Goal: Communication & Community: Answer question/provide support

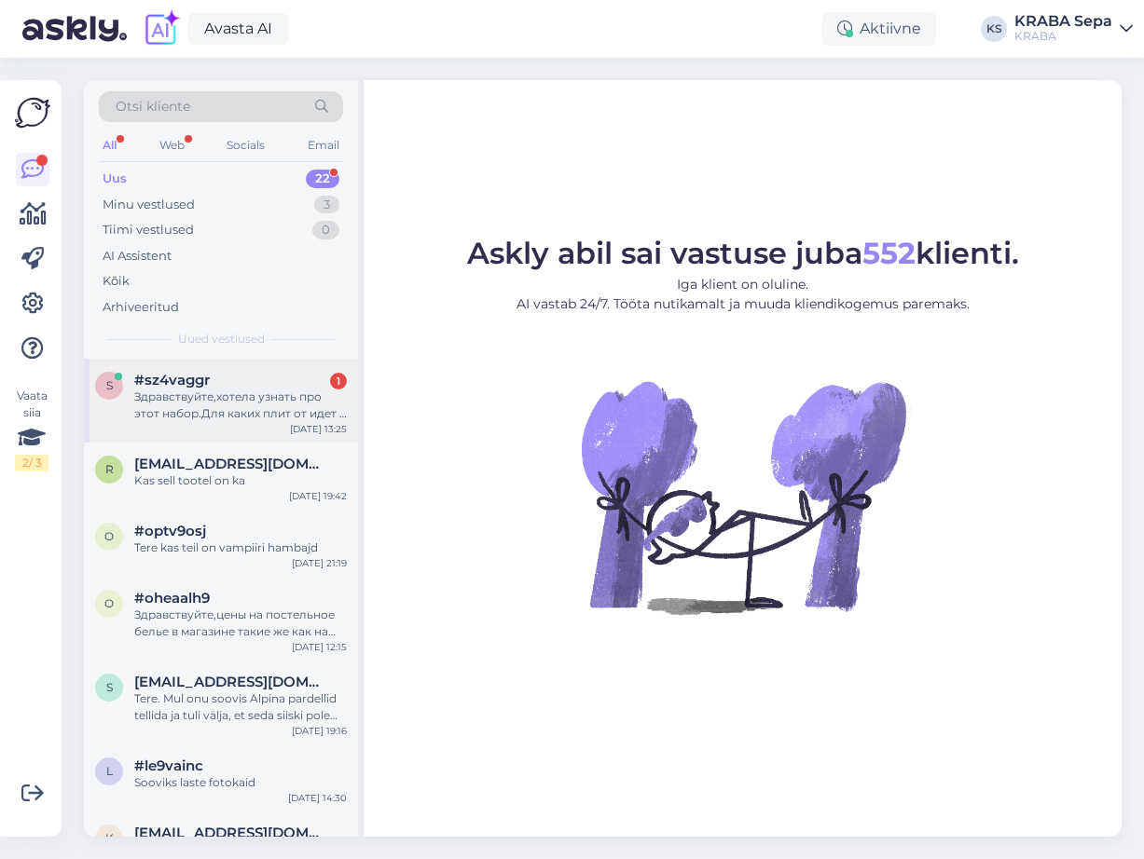
click at [319, 381] on div "#sz4vaggr 1" at bounding box center [240, 380] width 212 height 17
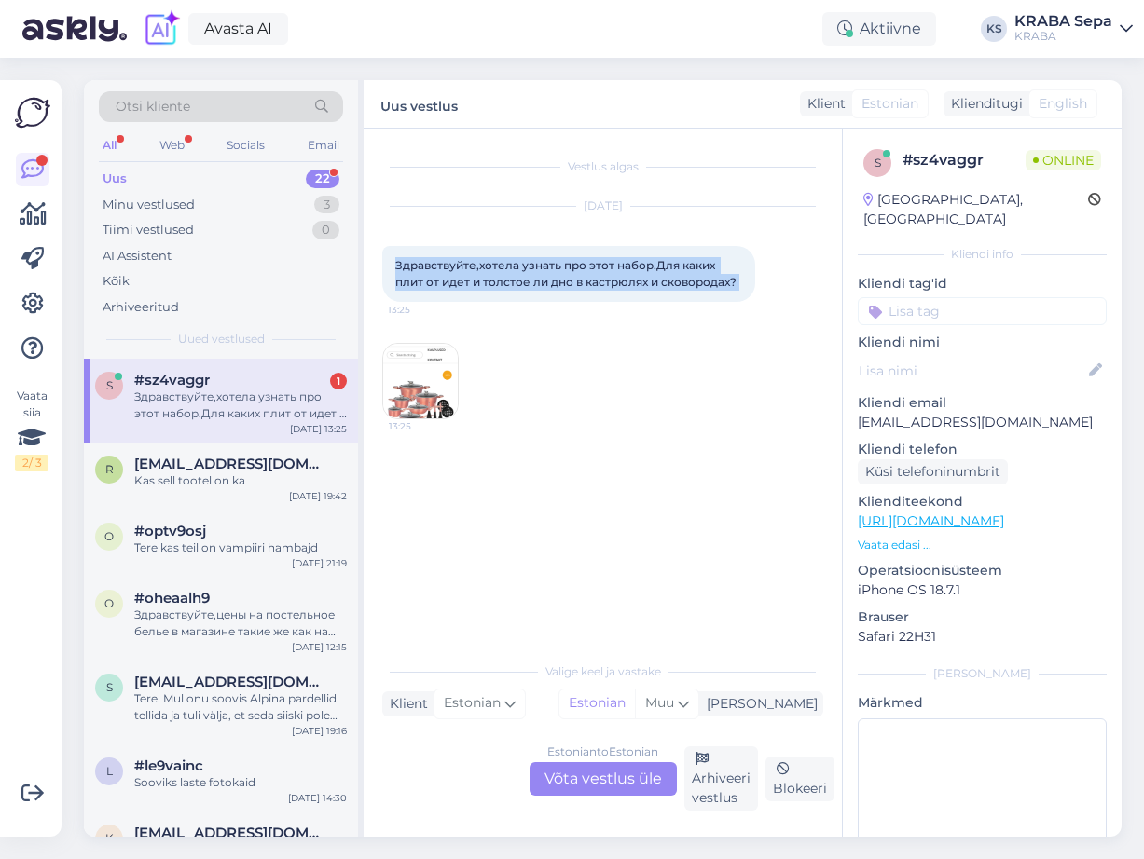
drag, startPoint x: 396, startPoint y: 266, endPoint x: 774, endPoint y: 282, distance: 378.8
click at [755, 286] on div "Здравствуйте,хотела узнать про этот набор.Для каких плит от идет и толстое ли д…" at bounding box center [568, 274] width 373 height 56
click at [508, 247] on div "[DATE] Здравствуйте,хотела узнать про этот набор.Для каких плит от идет и толст…" at bounding box center [602, 312] width 441 height 253
copy div "Здравствуйте,хотела узнать про этот набор.Для каких плит от идет и толстое ли д…"
click at [446, 397] on img at bounding box center [420, 381] width 75 height 75
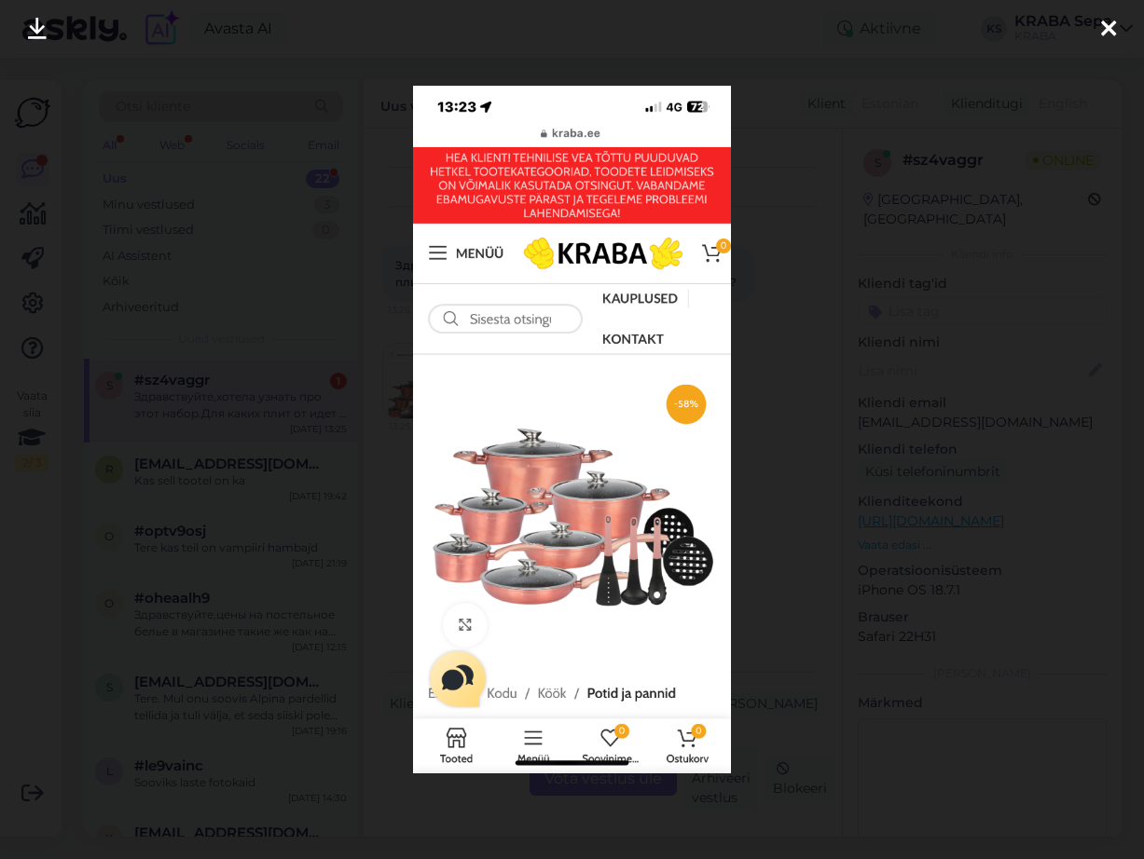
click at [1108, 21] on icon at bounding box center [1108, 30] width 15 height 24
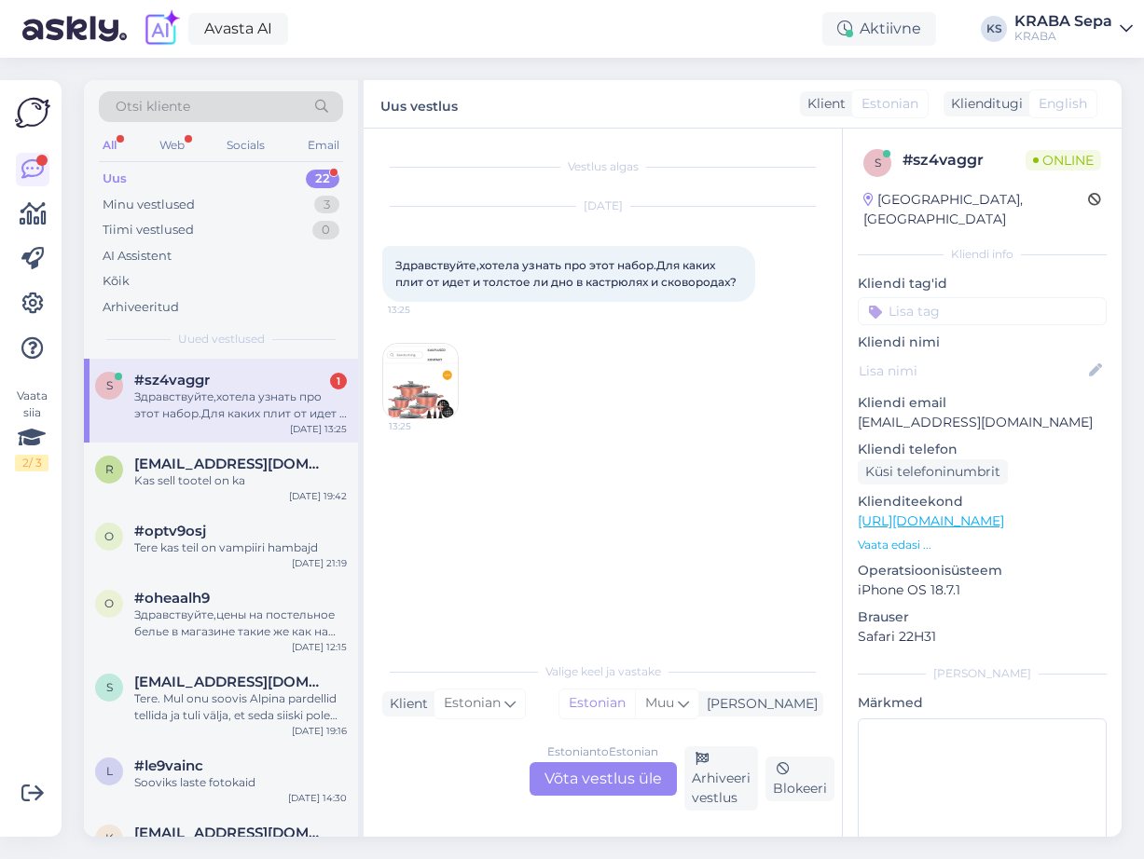
click at [631, 784] on div "Estonian to Estonian Võta vestlus üle" at bounding box center [602, 779] width 147 height 34
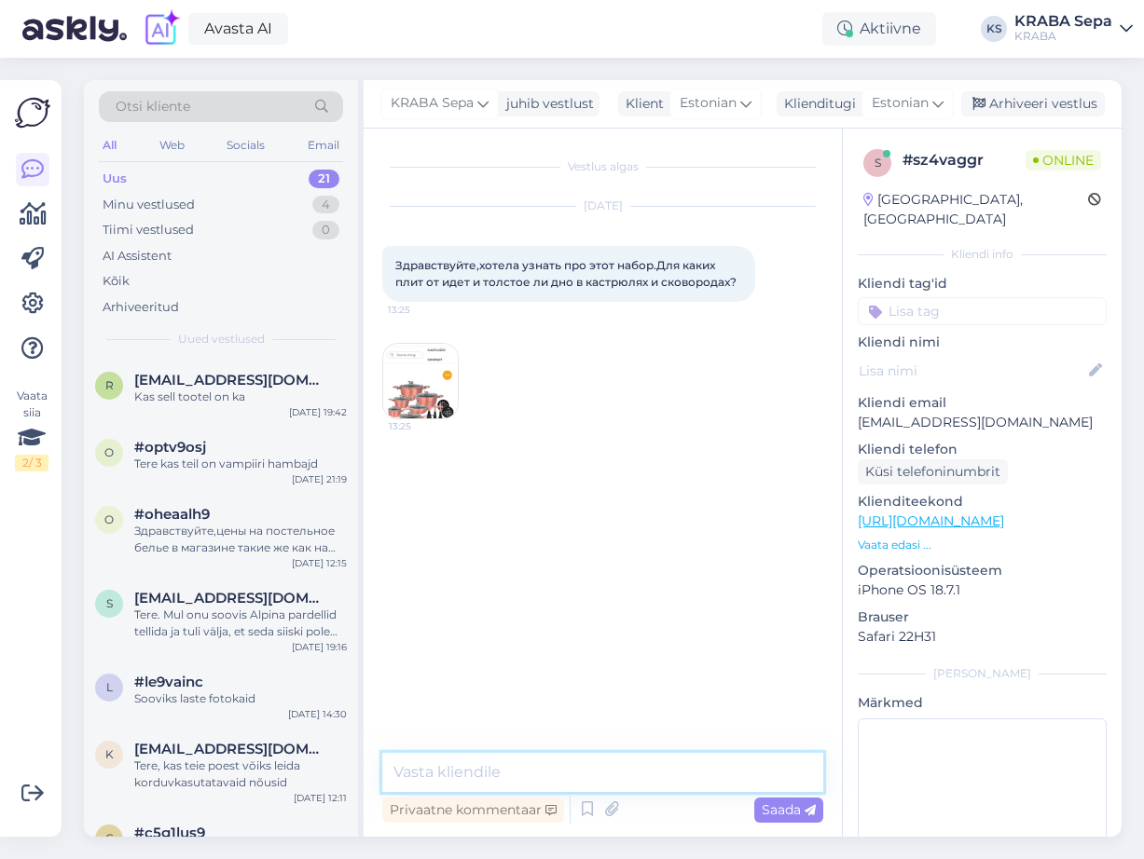
drag, startPoint x: 467, startPoint y: 779, endPoint x: 485, endPoint y: 779, distance: 17.7
click at [467, 778] on textarea at bounding box center [602, 772] width 441 height 39
click at [922, 104] on span "Estonian" at bounding box center [899, 103] width 57 height 21
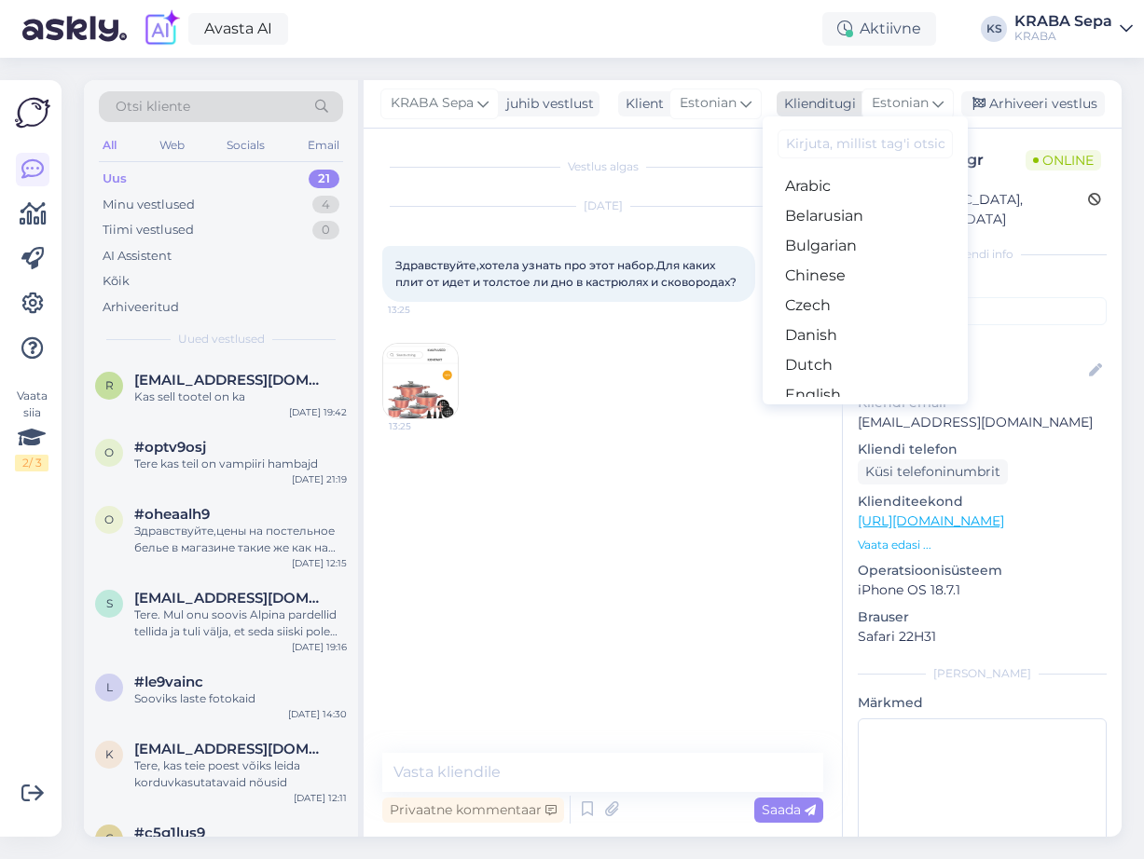
click at [922, 104] on span "Estonian" at bounding box center [899, 103] width 57 height 21
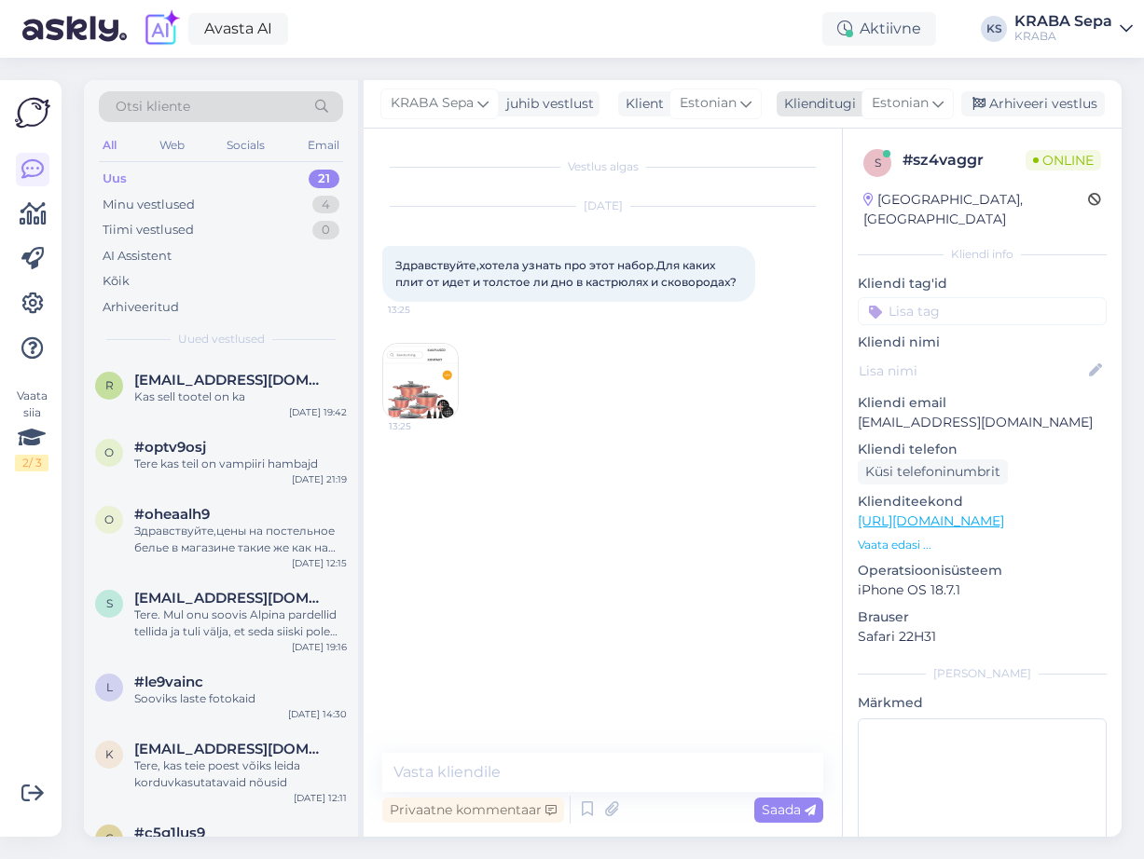
click at [922, 104] on span "Estonian" at bounding box center [899, 103] width 57 height 21
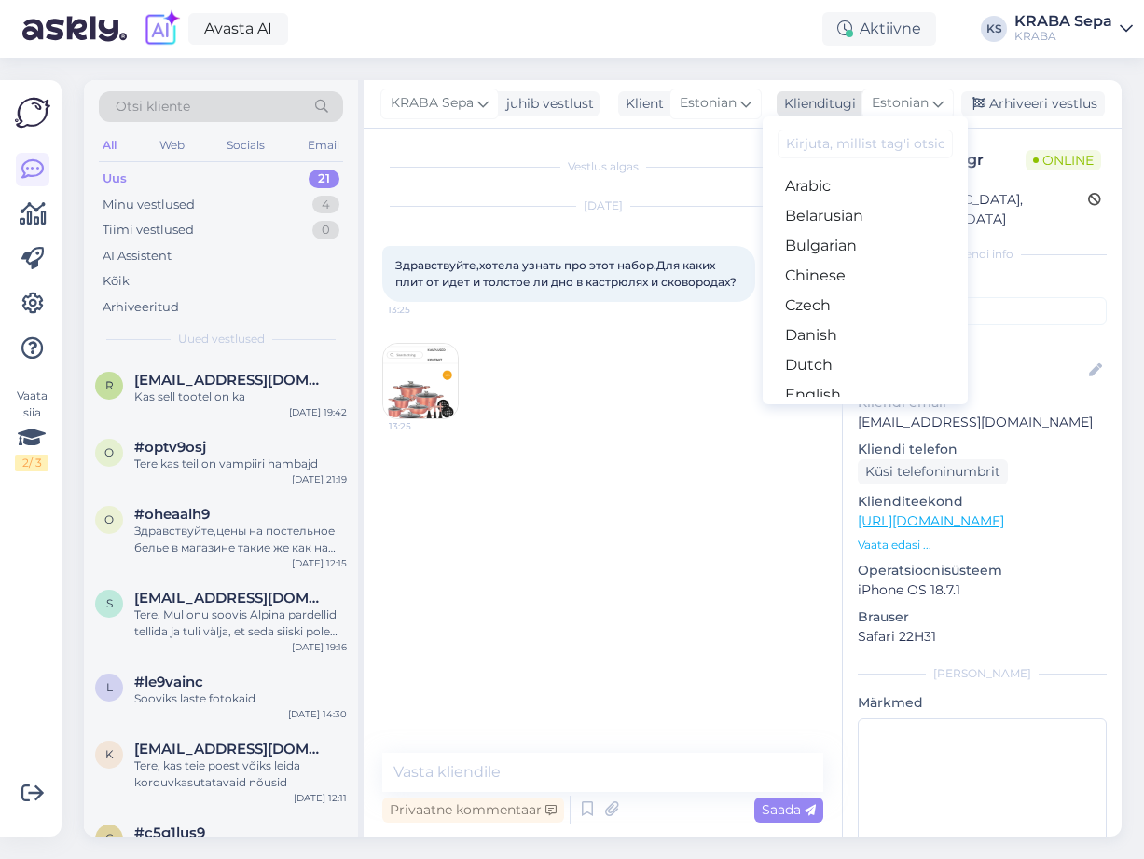
click at [922, 104] on span "Estonian" at bounding box center [899, 103] width 57 height 21
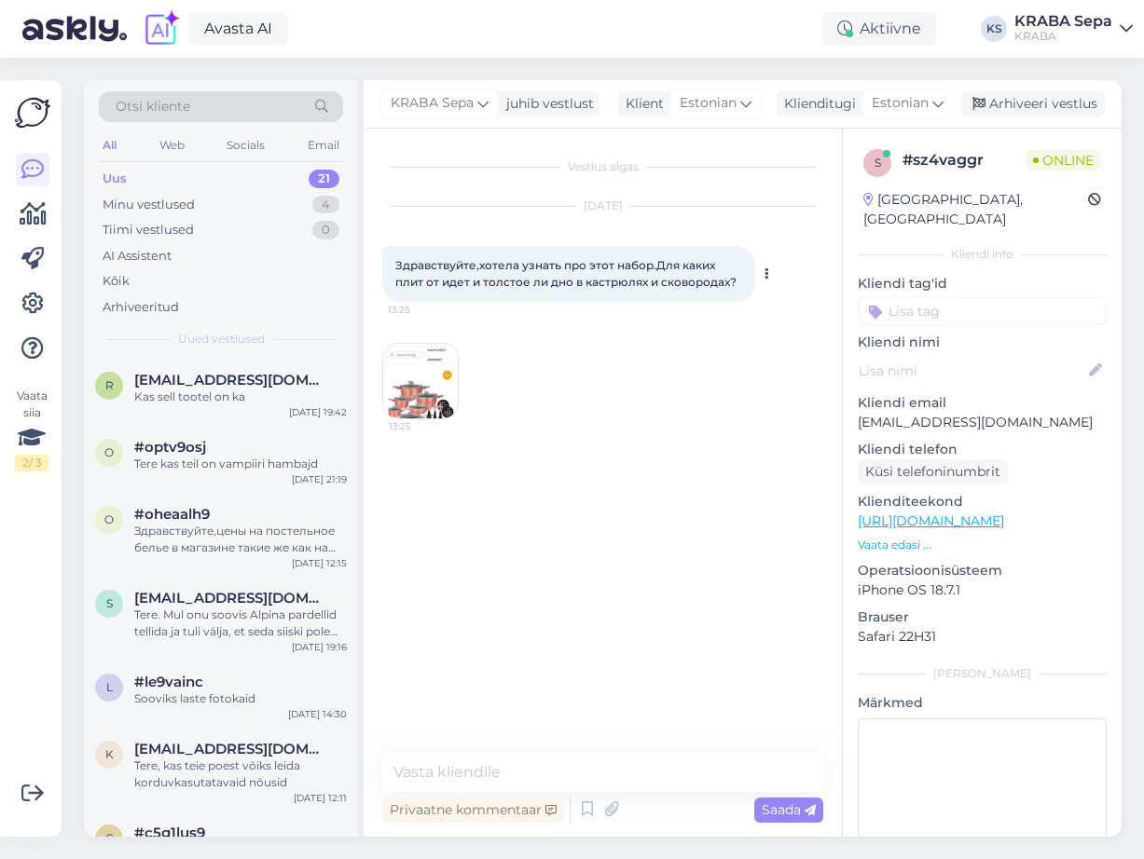
click at [545, 284] on span "Здравствуйте,хотела узнать про этот набор.Для каких плит от идет и толстое ли д…" at bounding box center [565, 273] width 341 height 31
click at [762, 273] on button at bounding box center [765, 274] width 11 height 17
click at [754, 307] on link "Näita Estonian tõlget" at bounding box center [690, 304] width 163 height 24
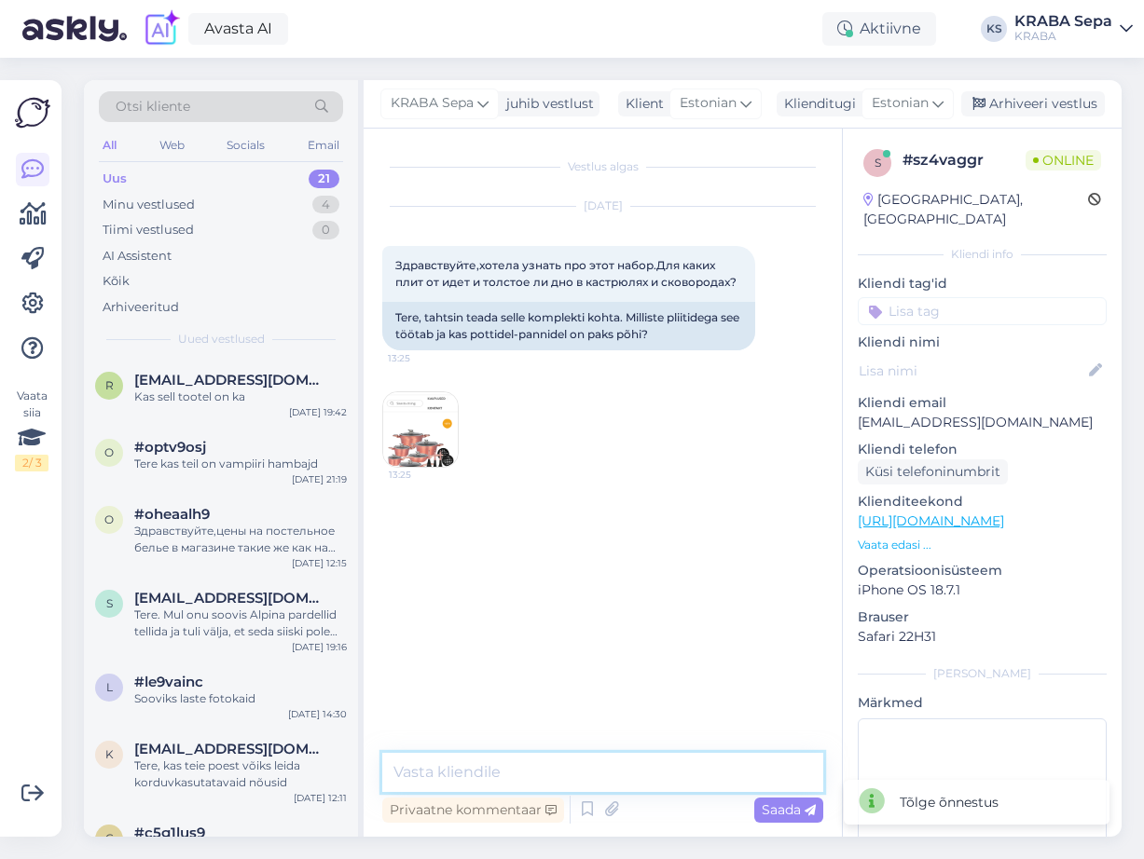
click at [519, 768] on textarea at bounding box center [602, 772] width 441 height 39
drag, startPoint x: 480, startPoint y: 783, endPoint x: 443, endPoint y: 783, distance: 37.3
click at [443, 783] on textarea "Tere, pliidid töötavad igal" at bounding box center [602, 772] width 441 height 39
click at [668, 756] on textarea "Tere, potid ja pannid töötavad igal" at bounding box center [602, 772] width 441 height 39
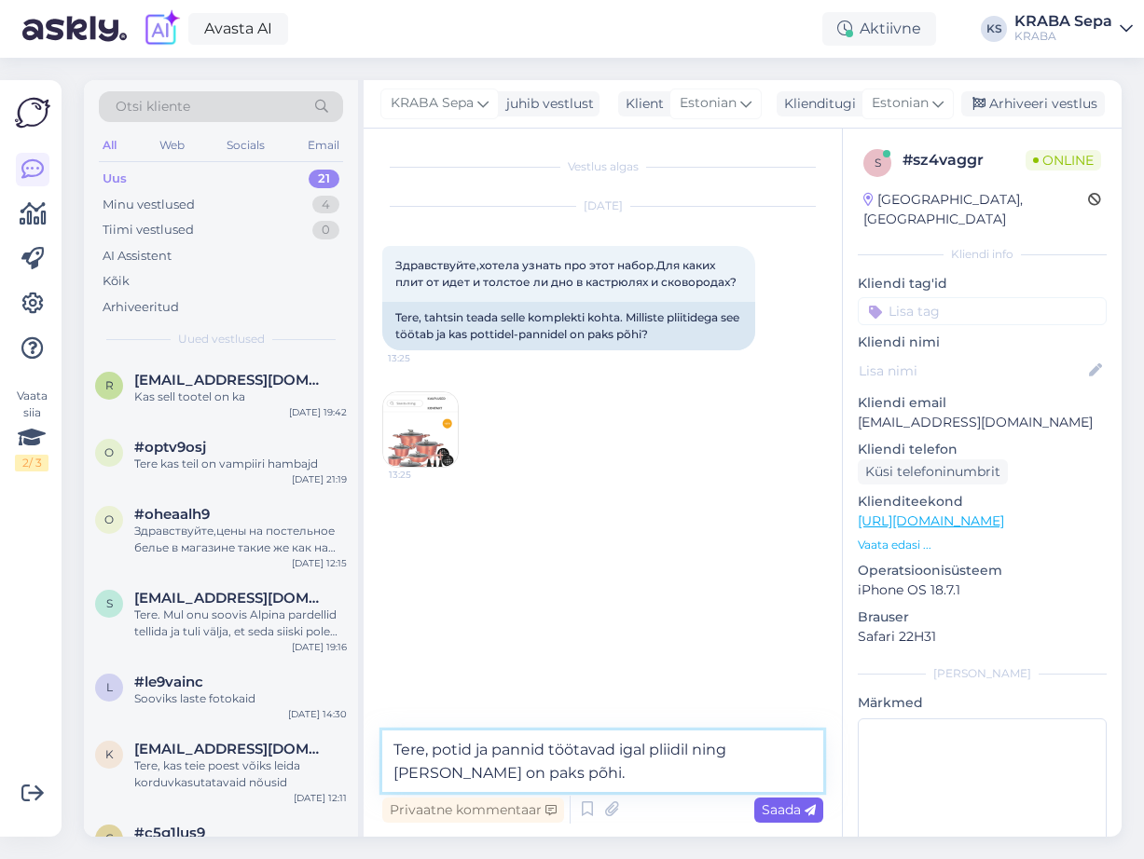
type textarea "Tere, potid ja pannid töötavad igal pliidil ning [PERSON_NAME] on paks põhi."
click at [795, 814] on span "Saada" at bounding box center [788, 809] width 54 height 17
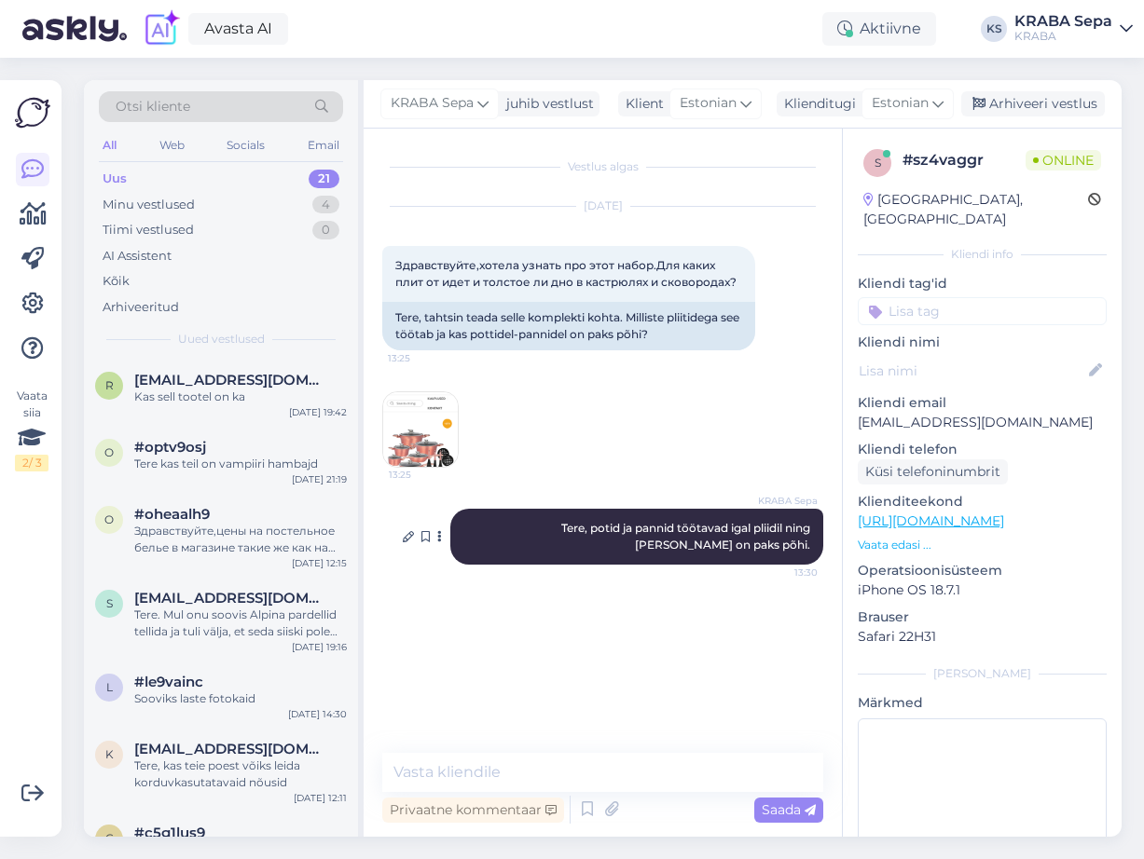
click at [437, 538] on icon at bounding box center [439, 536] width 5 height 11
click at [649, 547] on div "KRABA Sepa Tere, potid ja pannid töötavad igal pliidil ning [PERSON_NAME] on pa…" at bounding box center [636, 537] width 373 height 56
click at [563, 632] on button at bounding box center [558, 625] width 11 height 17
click at [589, 653] on link "Näita Estonian tõlget" at bounding box center [634, 655] width 163 height 24
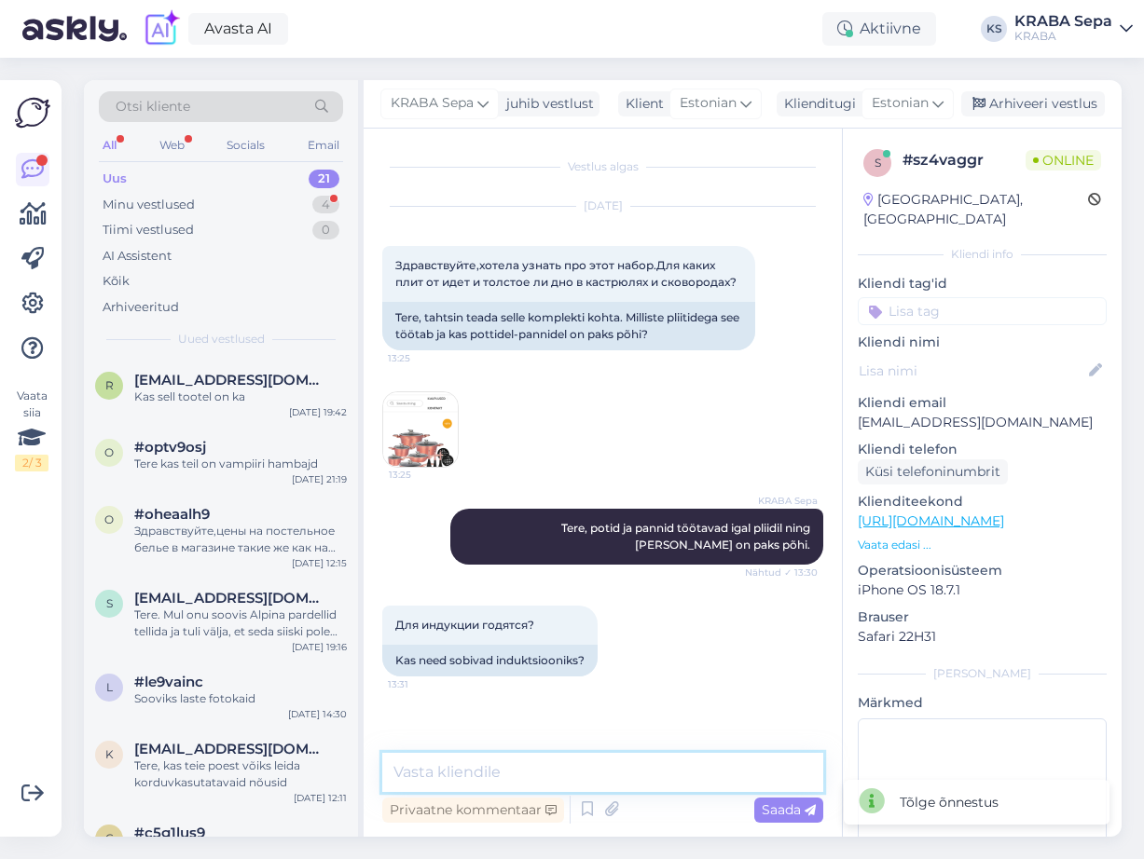
click at [489, 776] on textarea at bounding box center [602, 772] width 441 height 39
type textarea "jah"
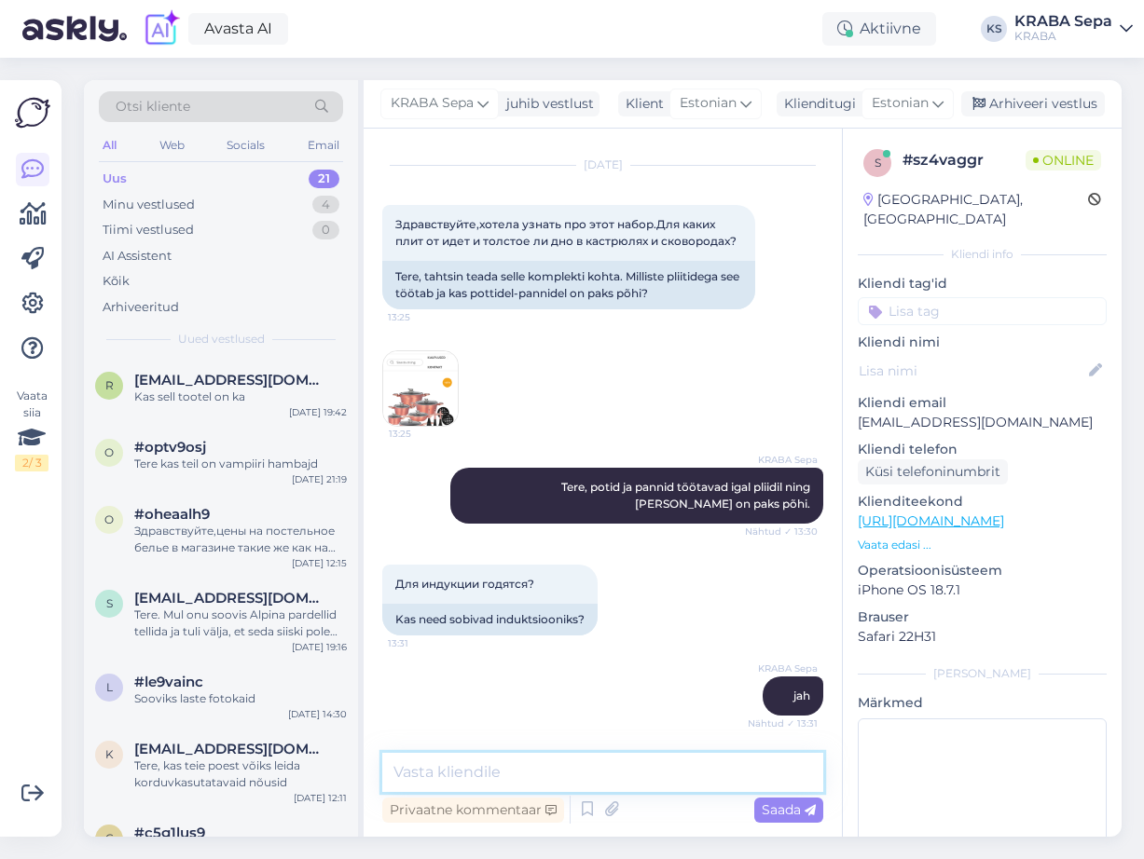
scroll to position [121, 0]
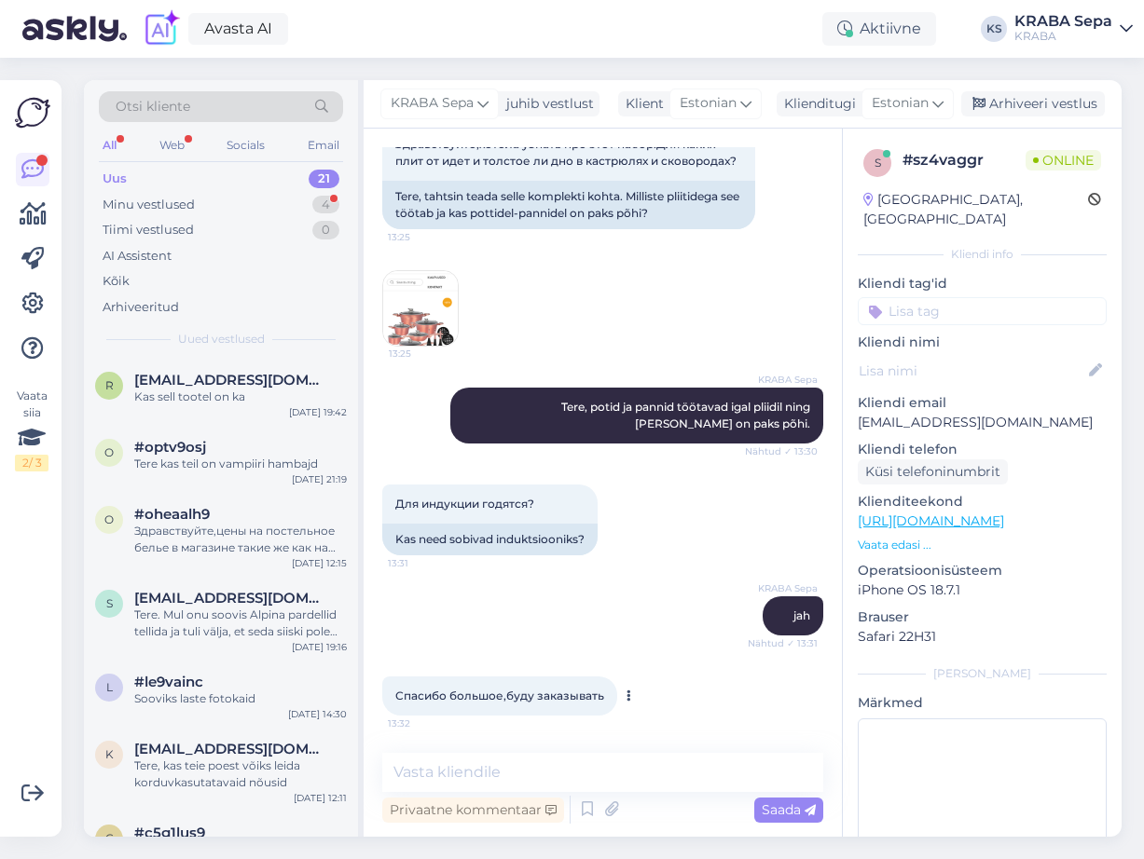
click at [627, 695] on icon at bounding box center [628, 696] width 5 height 11
click at [657, 669] on link "Näita Estonian tõlget" at bounding box center [704, 668] width 163 height 24
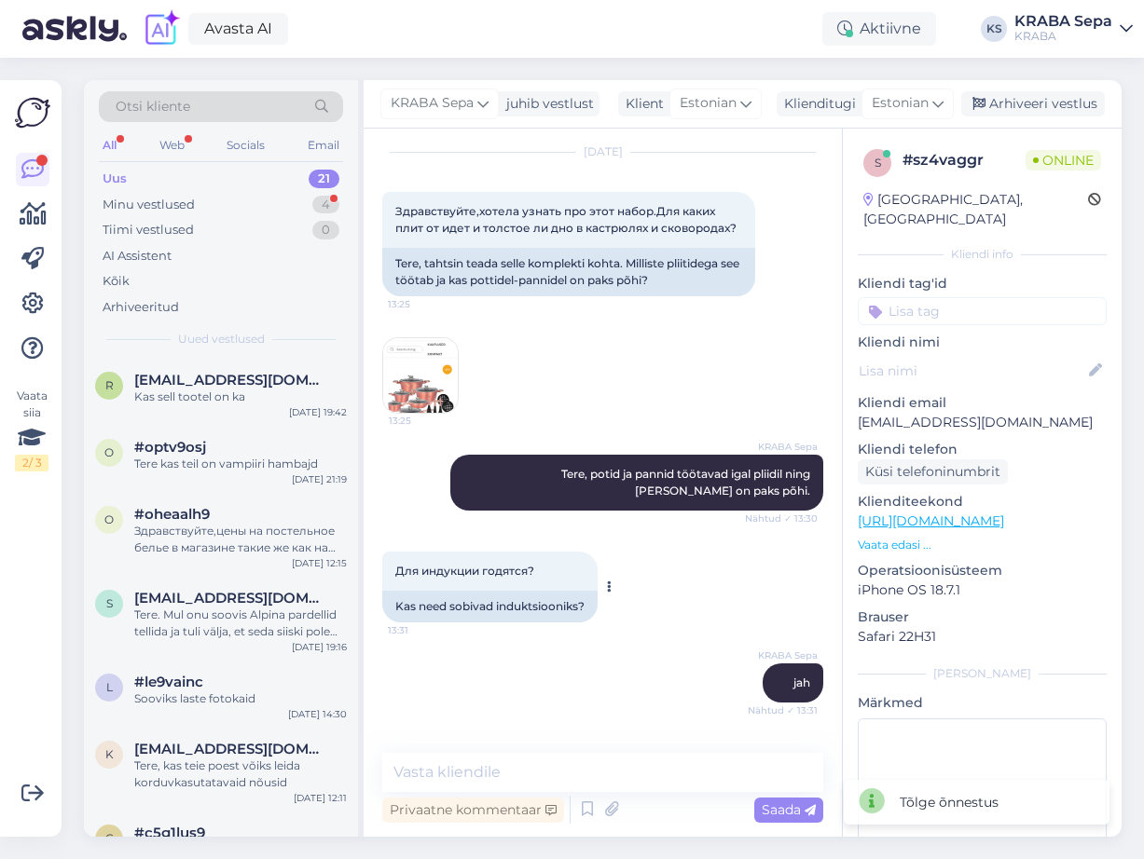
scroll to position [0, 0]
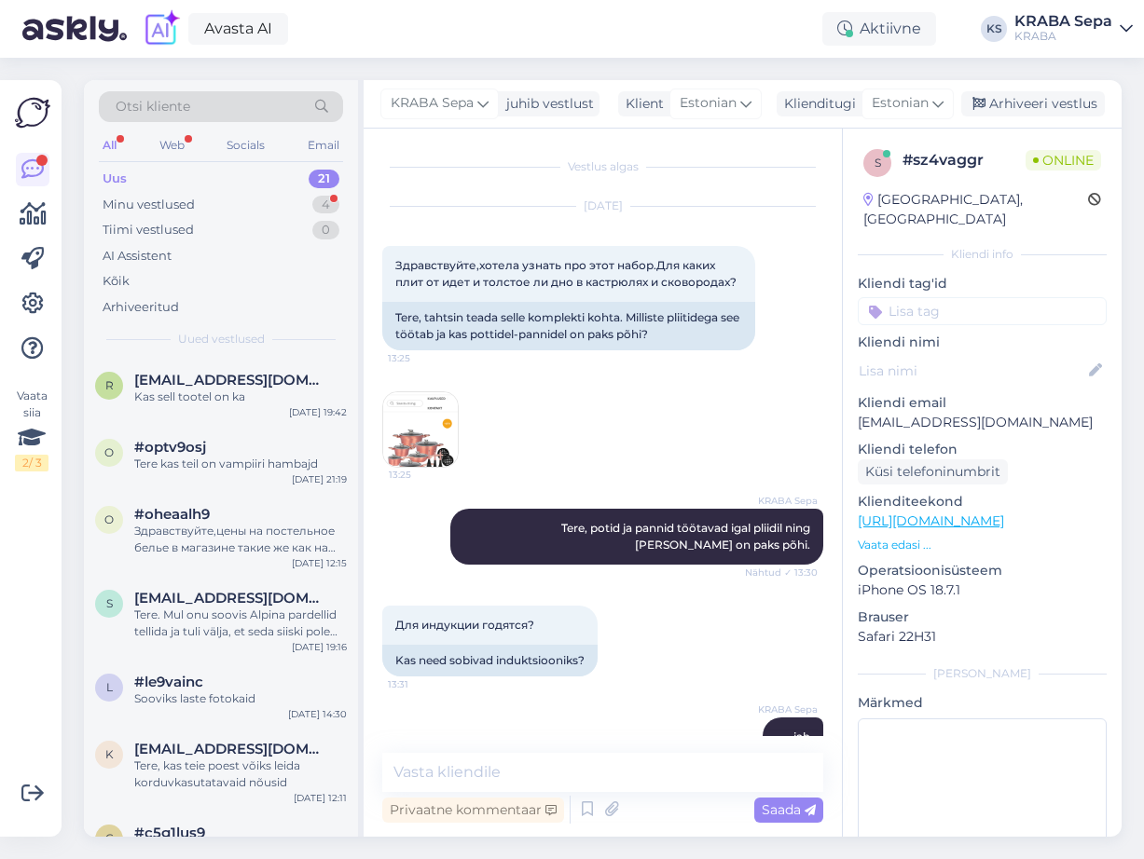
click at [430, 429] on img at bounding box center [420, 429] width 75 height 75
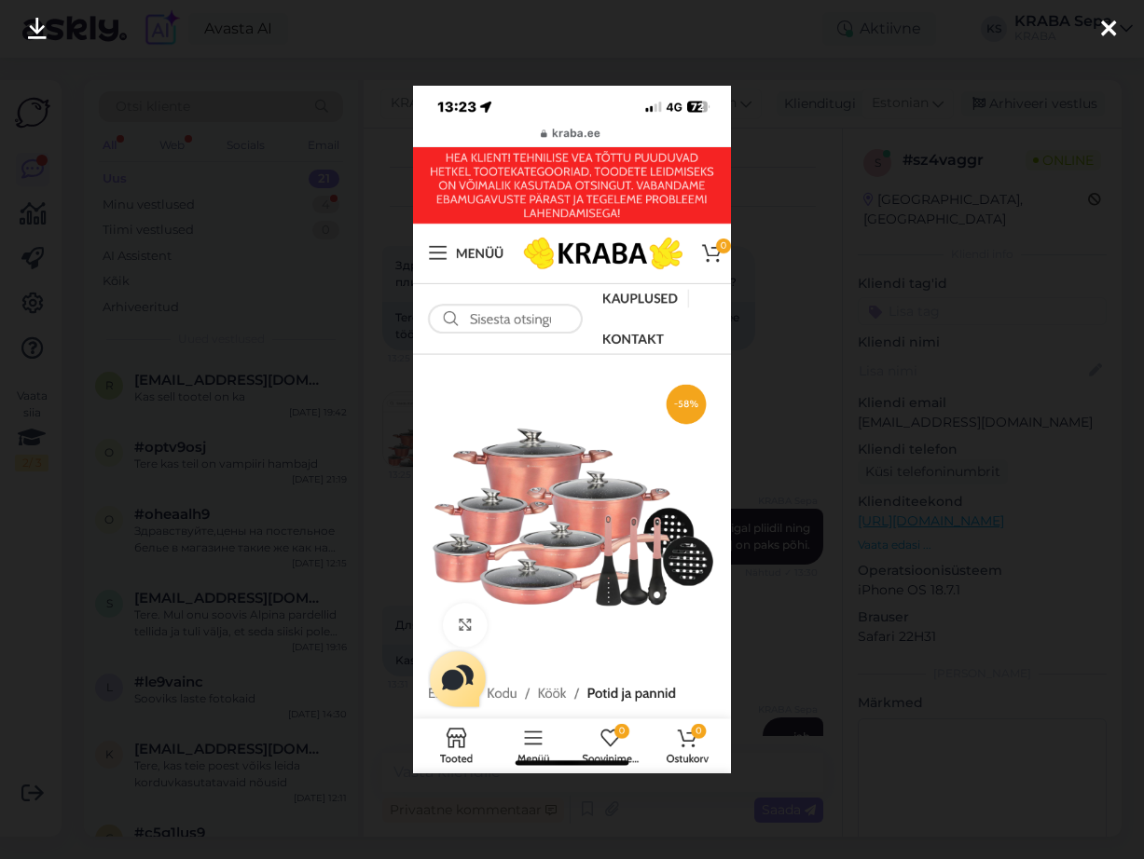
click at [1110, 18] on icon at bounding box center [1108, 30] width 15 height 24
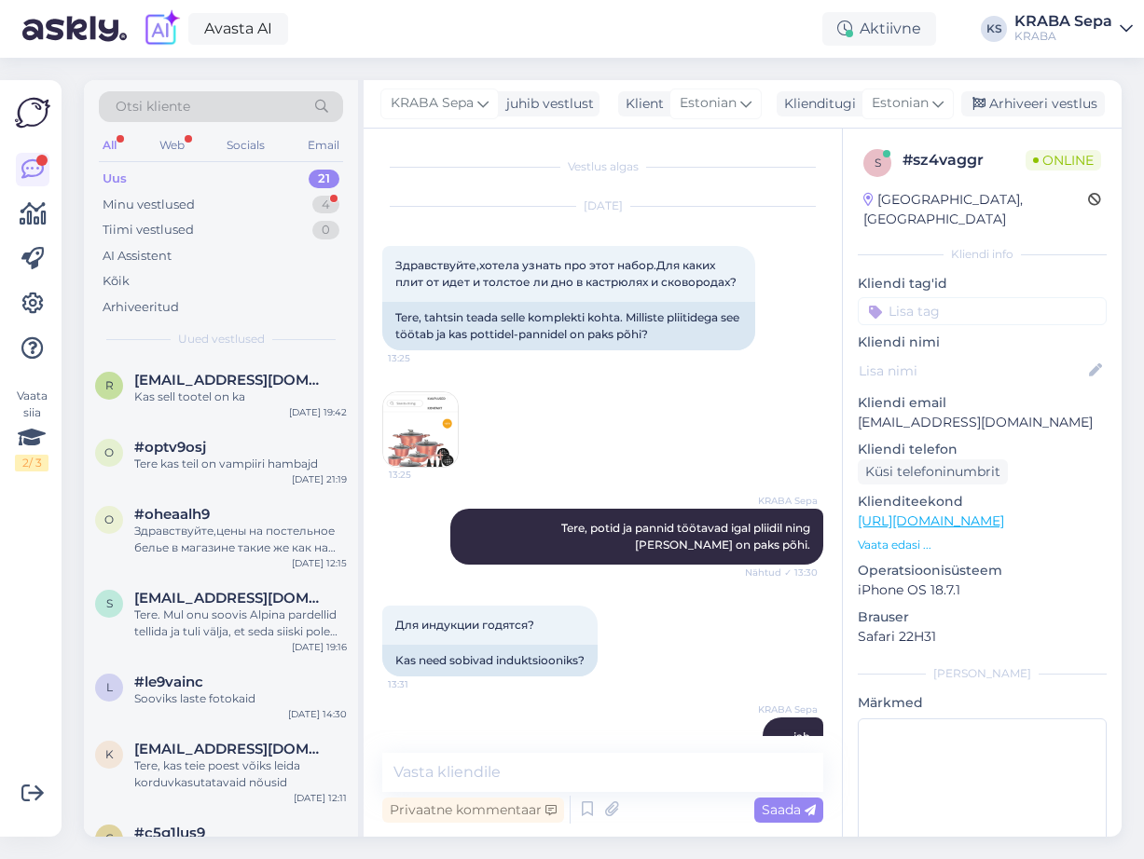
scroll to position [153, 0]
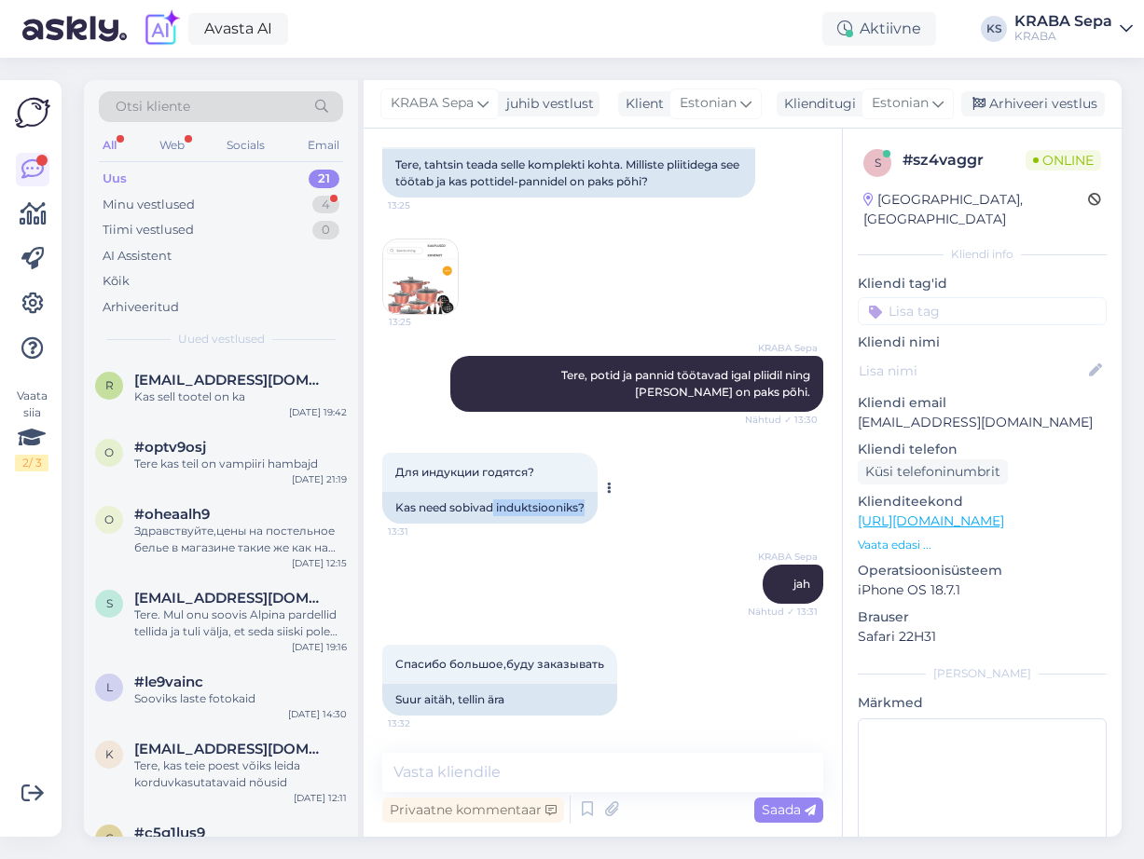
drag, startPoint x: 492, startPoint y: 511, endPoint x: 569, endPoint y: 507, distance: 76.5
click at [585, 514] on div "Kas need sobivad induktsiooniks?" at bounding box center [489, 508] width 215 height 32
copy div "induktsiooniks?"
click at [417, 264] on img at bounding box center [420, 277] width 75 height 75
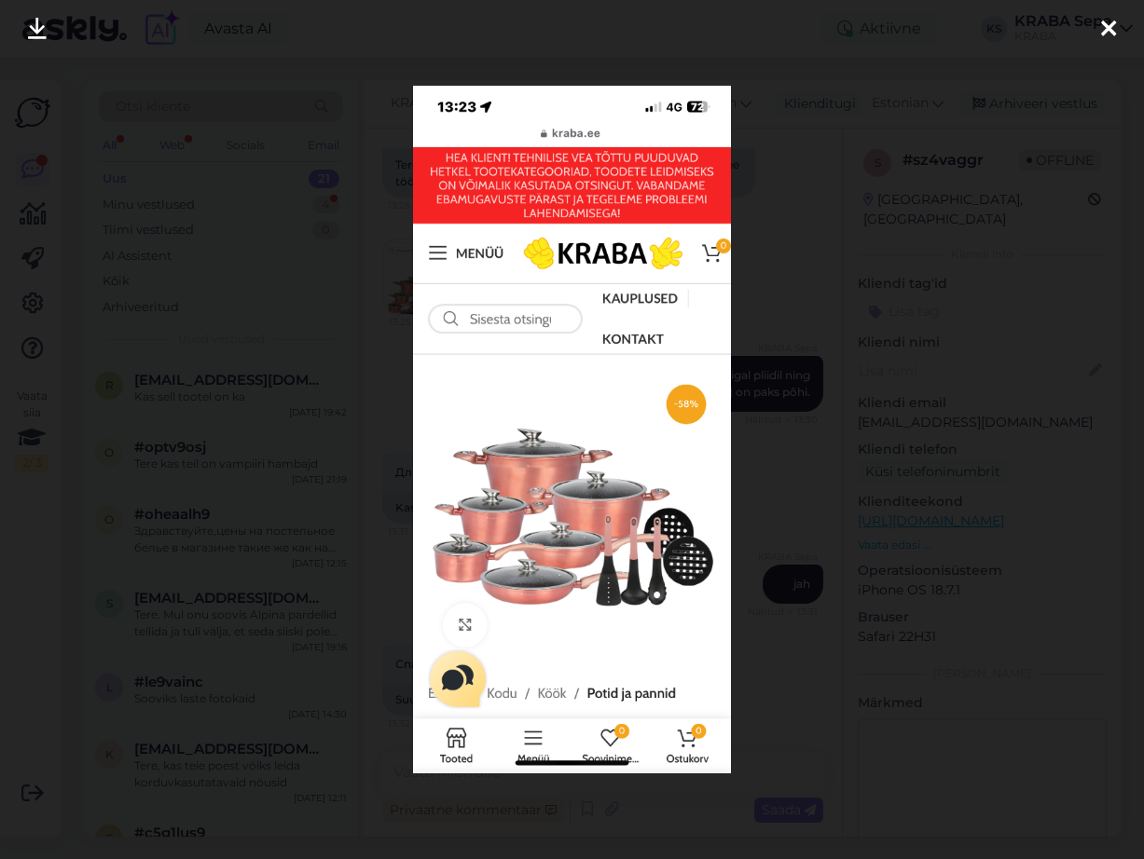
click at [789, 291] on div at bounding box center [572, 429] width 1144 height 859
